Goal: Task Accomplishment & Management: Manage account settings

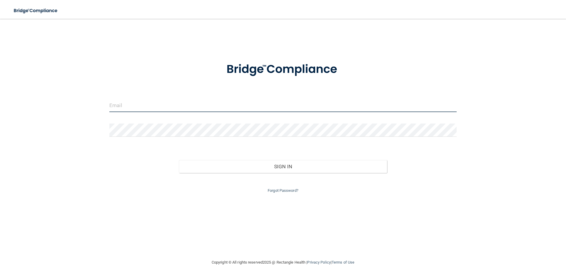
click at [116, 107] on input "email" at bounding box center [282, 105] width 347 height 13
type input "[PERSON_NAME][EMAIL_ADDRESS][DOMAIN_NAME]"
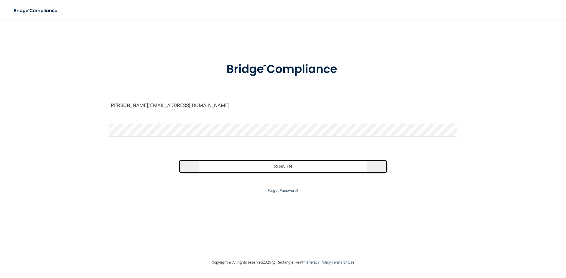
click at [291, 165] on button "Sign In" at bounding box center [283, 166] width 208 height 13
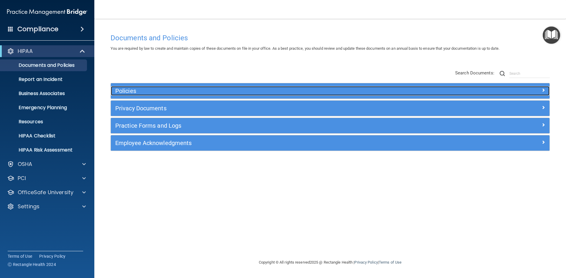
click at [542, 90] on span at bounding box center [543, 90] width 4 height 7
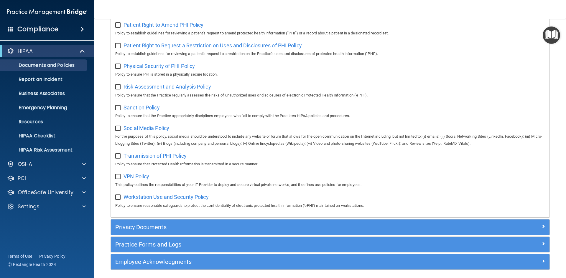
scroll to position [384, 0]
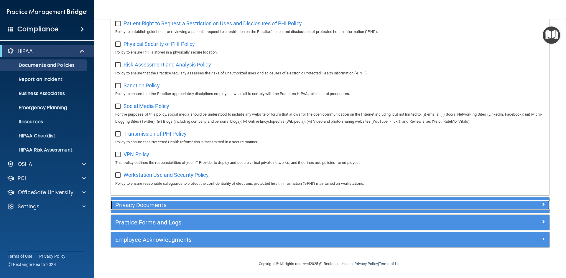
click at [541, 204] on span at bounding box center [543, 204] width 4 height 7
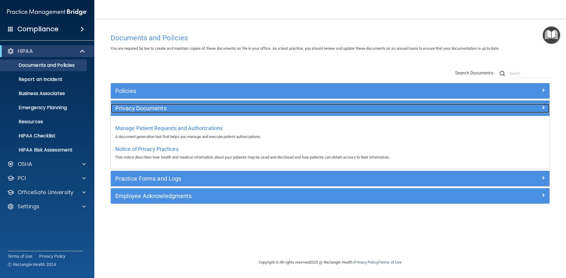
scroll to position [0, 0]
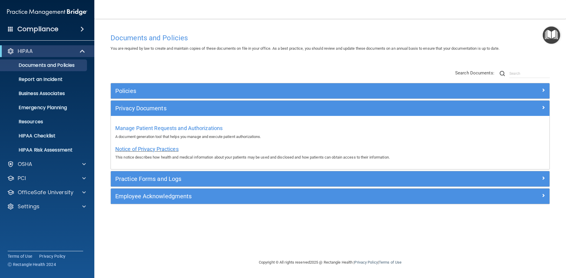
click at [155, 151] on span "Notice of Privacy Practices" at bounding box center [146, 149] width 63 height 6
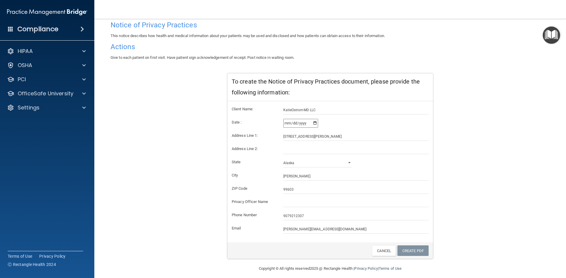
scroll to position [49, 0]
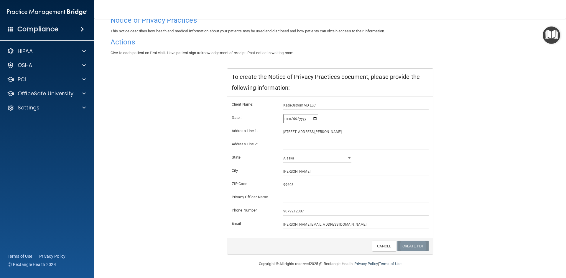
click at [403, 248] on link "Create PDF" at bounding box center [412, 246] width 31 height 11
click at [284, 197] on input "text" at bounding box center [356, 198] width 146 height 9
type input "[PERSON_NAME]"
click at [410, 247] on link "Create PDF" at bounding box center [412, 246] width 31 height 11
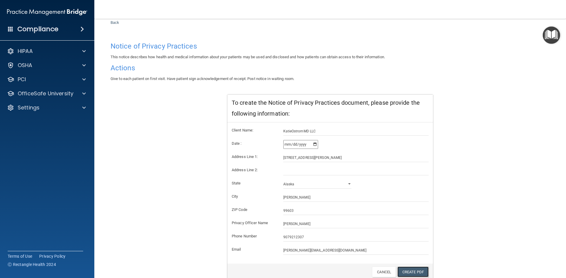
scroll to position [0, 0]
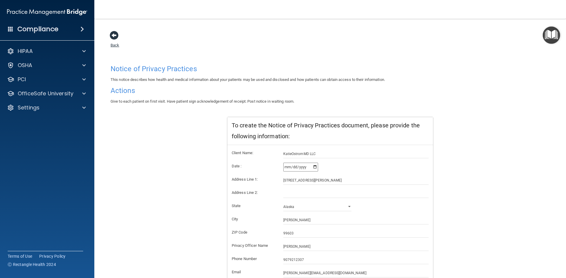
click at [116, 37] on span at bounding box center [114, 35] width 9 height 9
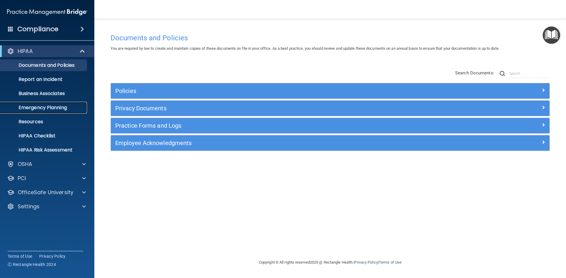
click at [52, 105] on p "Emergency Planning" at bounding box center [44, 108] width 80 height 6
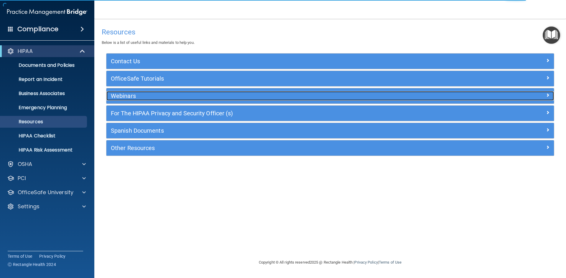
click at [546, 94] on span at bounding box center [548, 95] width 4 height 7
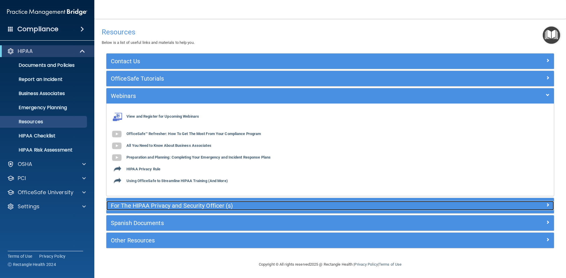
click at [546, 204] on span at bounding box center [548, 205] width 4 height 7
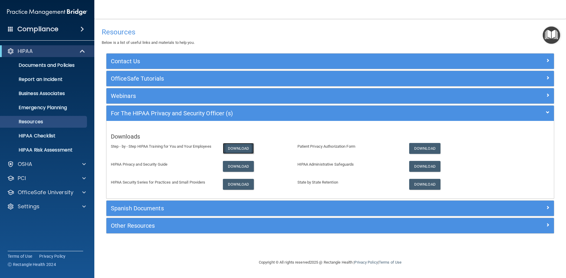
click at [236, 149] on link "Download" at bounding box center [238, 148] width 31 height 11
click at [234, 165] on link "Download" at bounding box center [238, 166] width 31 height 11
click at [234, 184] on link "Download" at bounding box center [238, 184] width 31 height 11
click at [424, 149] on link "Download" at bounding box center [424, 148] width 31 height 11
click at [428, 166] on link "Download" at bounding box center [424, 166] width 31 height 11
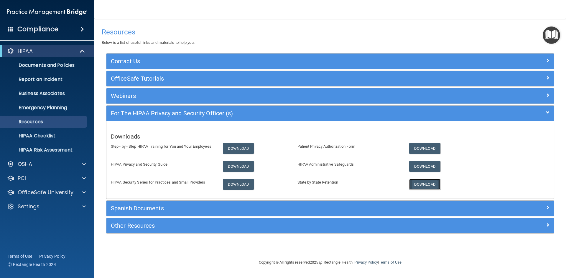
click at [428, 184] on link "Download" at bounding box center [424, 184] width 31 height 11
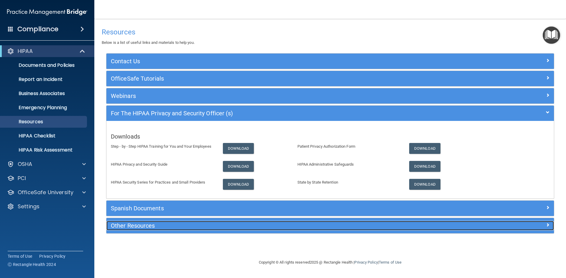
click at [549, 225] on span at bounding box center [548, 225] width 4 height 7
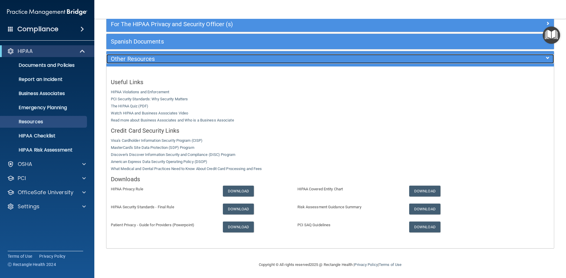
scroll to position [90, 0]
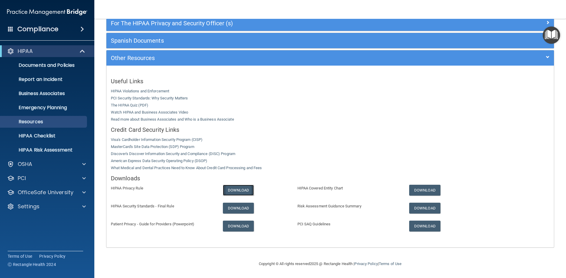
click at [233, 189] on link "Download" at bounding box center [238, 190] width 31 height 11
click at [238, 207] on link "Download" at bounding box center [238, 208] width 31 height 11
click at [236, 225] on link "Download" at bounding box center [238, 226] width 31 height 11
click at [421, 191] on link "Download" at bounding box center [424, 190] width 31 height 11
click at [419, 208] on link "Download" at bounding box center [424, 208] width 31 height 11
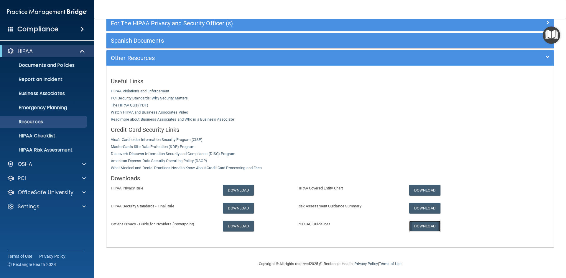
click at [421, 226] on link "Download" at bounding box center [424, 226] width 31 height 11
click at [118, 106] on link "The HIPAA Quiz (PDF)" at bounding box center [129, 105] width 37 height 4
click at [138, 92] on link "HIPAA Violations and Enforcement" at bounding box center [140, 91] width 58 height 4
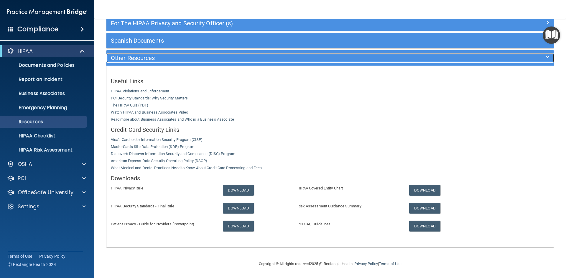
click at [546, 58] on span at bounding box center [548, 57] width 4 height 7
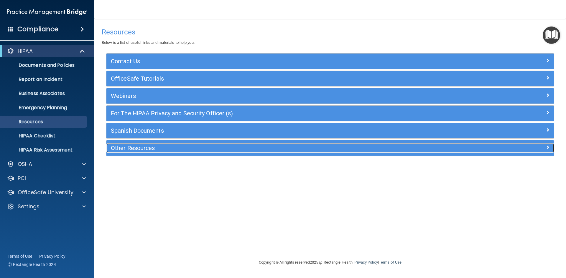
scroll to position [0, 0]
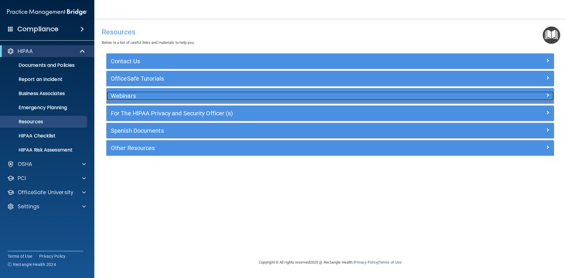
click at [547, 95] on span at bounding box center [548, 95] width 4 height 7
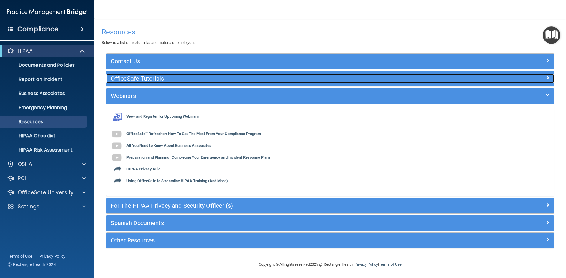
click at [546, 78] on span at bounding box center [548, 77] width 4 height 7
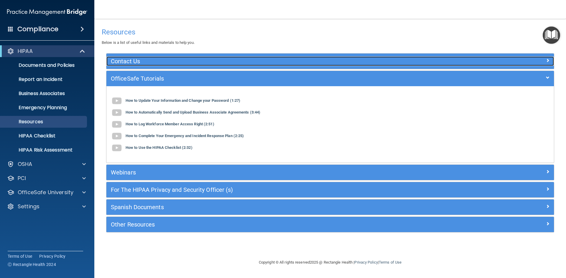
click at [548, 61] on span at bounding box center [548, 60] width 4 height 7
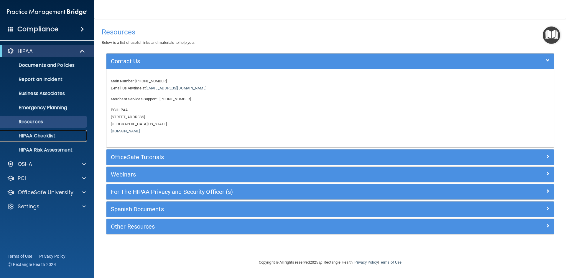
click at [39, 137] on p "HIPAA Checklist" at bounding box center [44, 136] width 80 height 6
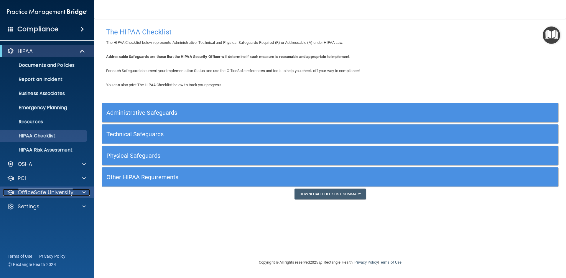
click at [83, 194] on span at bounding box center [84, 192] width 4 height 7
click at [83, 192] on span at bounding box center [84, 192] width 4 height 7
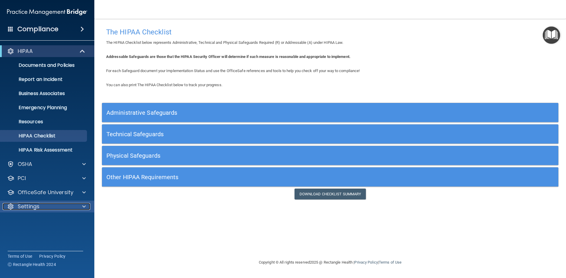
click at [85, 207] on span at bounding box center [84, 206] width 4 height 7
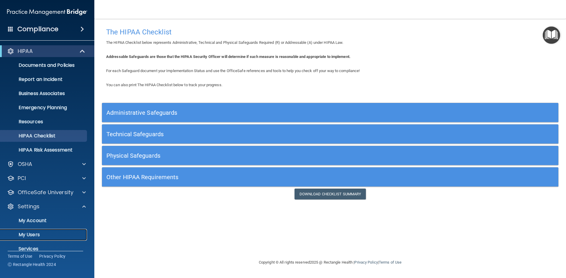
click at [32, 237] on p "My Users" at bounding box center [44, 235] width 80 height 6
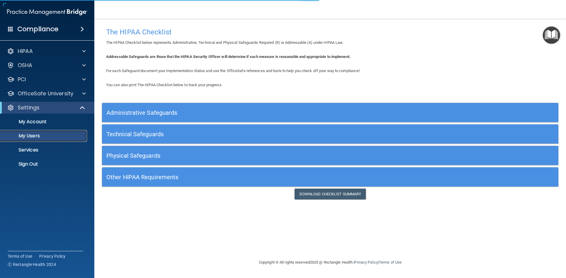
select select "20"
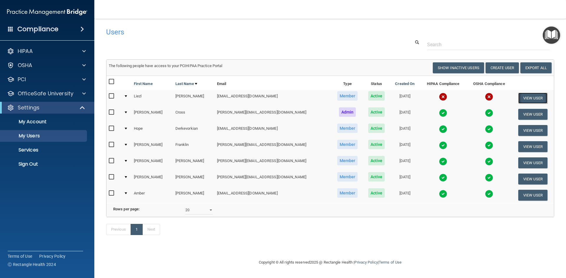
click at [527, 98] on button "View User" at bounding box center [532, 98] width 29 height 11
